Goal: Task Accomplishment & Management: Complete application form

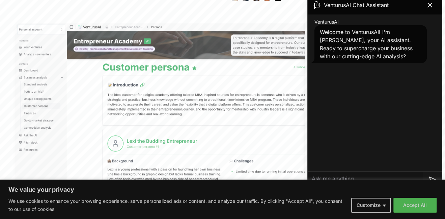
scroll to position [54, 0]
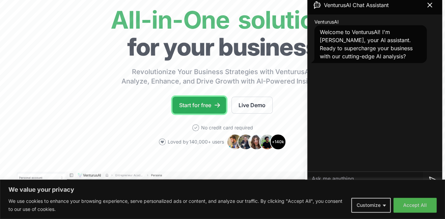
click at [205, 101] on link "Start for free" at bounding box center [199, 105] width 54 height 17
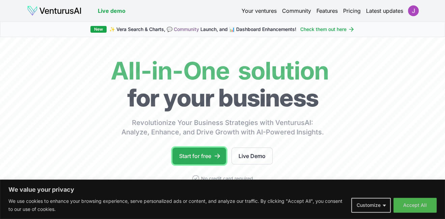
click at [208, 160] on link "Start for free" at bounding box center [199, 156] width 54 height 17
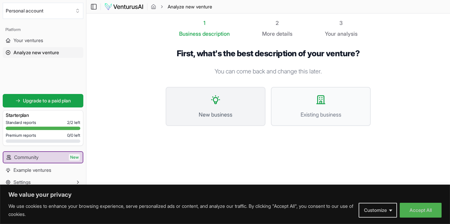
click at [207, 118] on span "New business" at bounding box center [215, 115] width 85 height 8
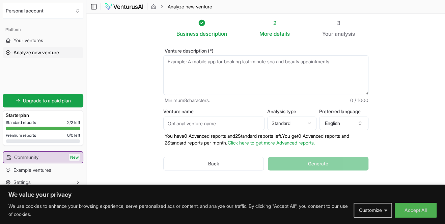
click at [207, 118] on input "Venture name" at bounding box center [213, 123] width 101 height 13
click at [229, 152] on div "Back Generate" at bounding box center [265, 163] width 205 height 35
click at [249, 71] on textarea "Venture description (*)" at bounding box center [265, 75] width 205 height 40
click at [233, 60] on textarea "Venture description (*)" at bounding box center [265, 75] width 205 height 40
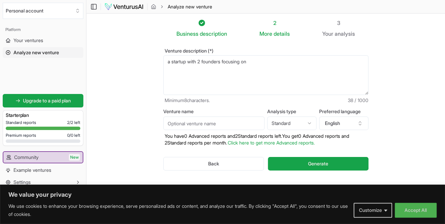
type textarea "a startup with 2 founders focusing on"
